Goal: Check status: Check status

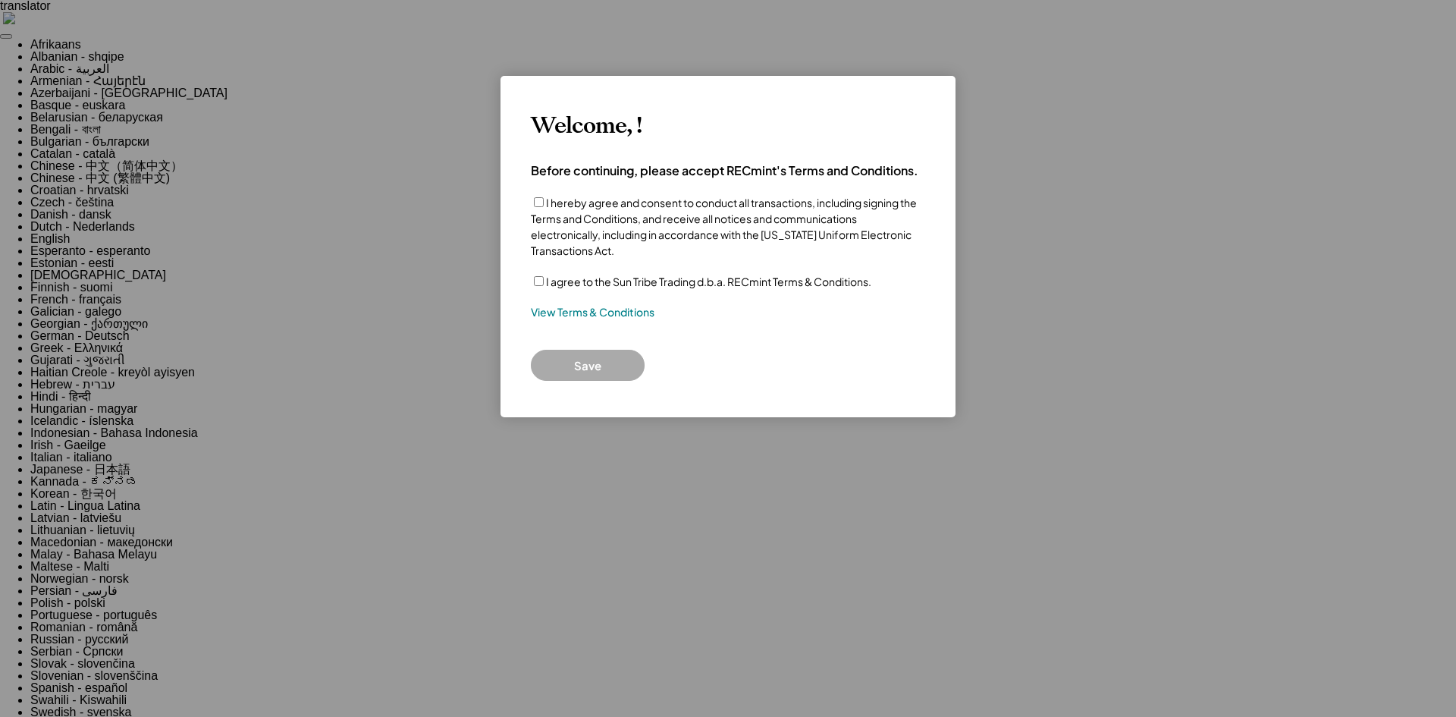
drag, startPoint x: 577, startPoint y: 287, endPoint x: 574, endPoint y: 318, distance: 31.2
click at [577, 287] on label "I agree to the Sun Tribe Trading d.b.a. RECmint Terms & Conditions." at bounding box center [708, 282] width 325 height 14
